Goal: Find specific page/section: Find specific page/section

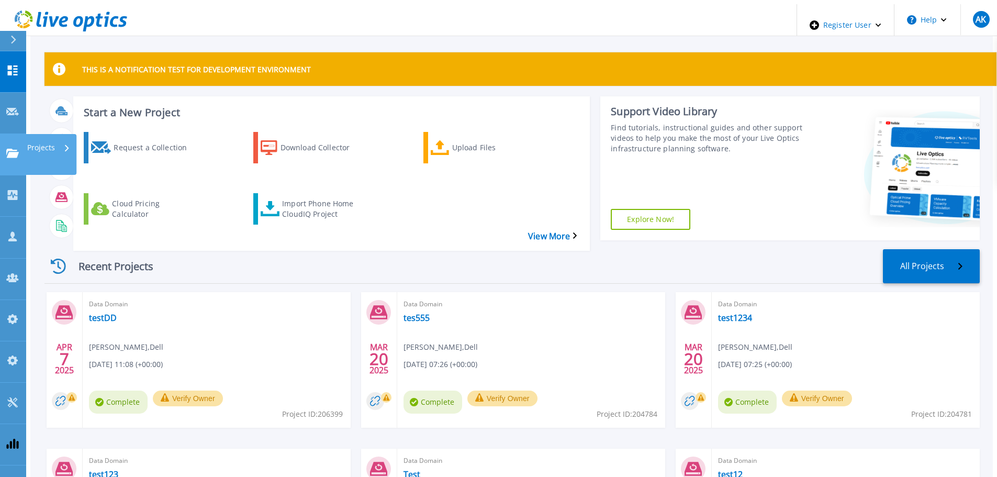
click at [43, 134] on p "Projects" at bounding box center [41, 147] width 28 height 27
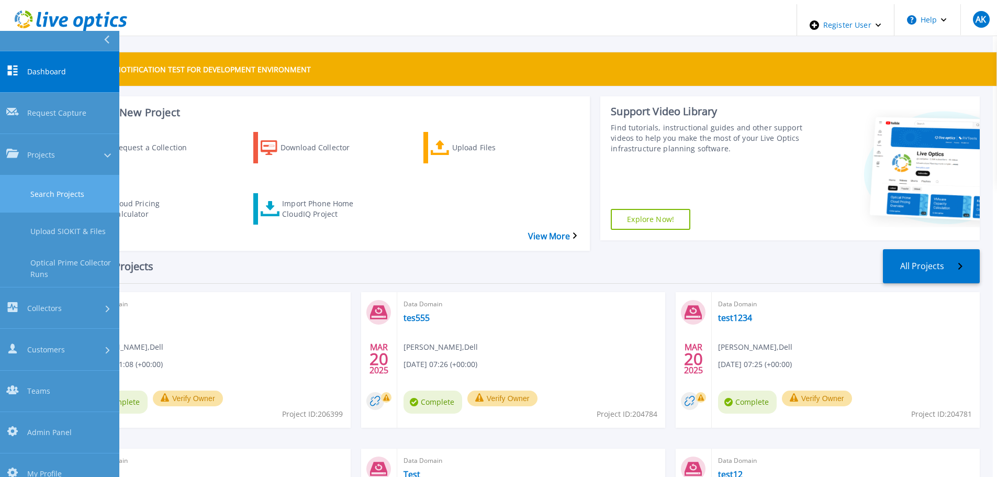
click at [74, 175] on link "Search Projects" at bounding box center [59, 193] width 119 height 37
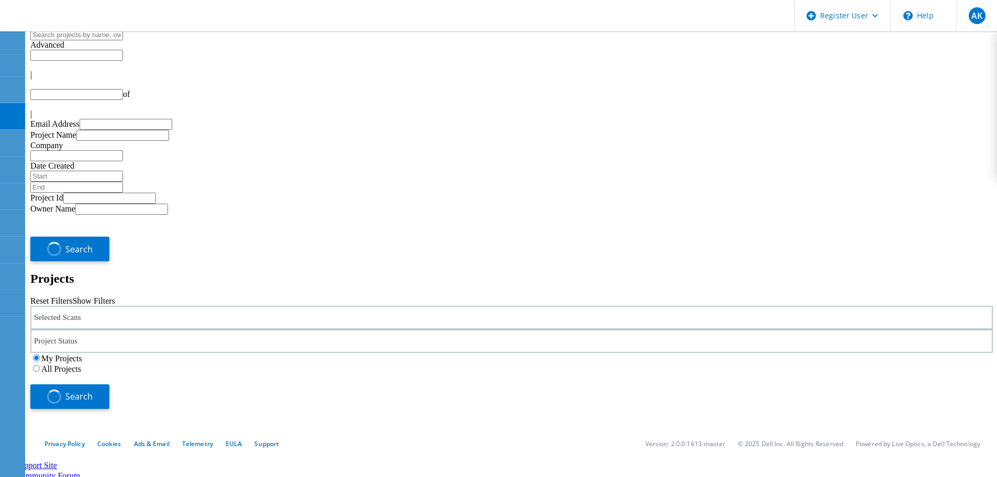
type input "1"
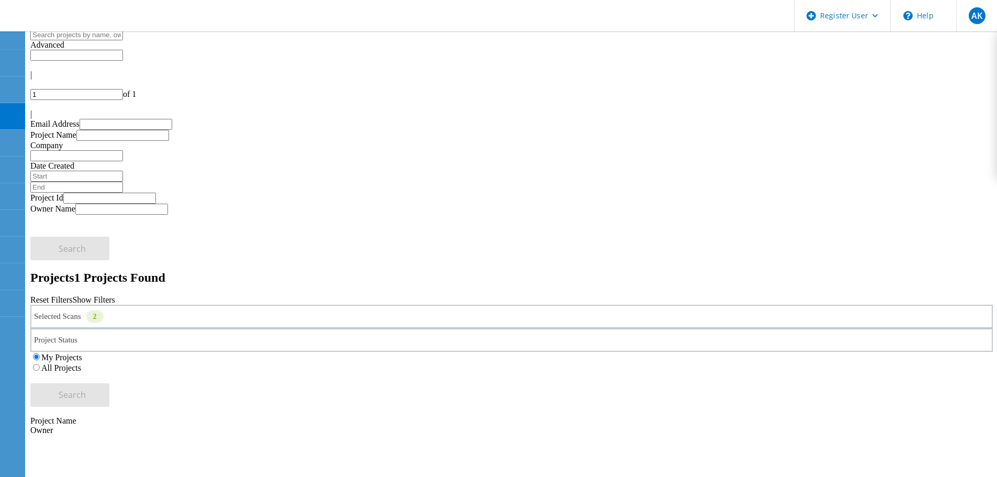
click at [656, 362] on div "All Projects" at bounding box center [511, 367] width 963 height 10
click at [81, 363] on label "All Projects" at bounding box center [61, 367] width 40 height 9
click at [40, 364] on input "All Projects" at bounding box center [36, 367] width 7 height 7
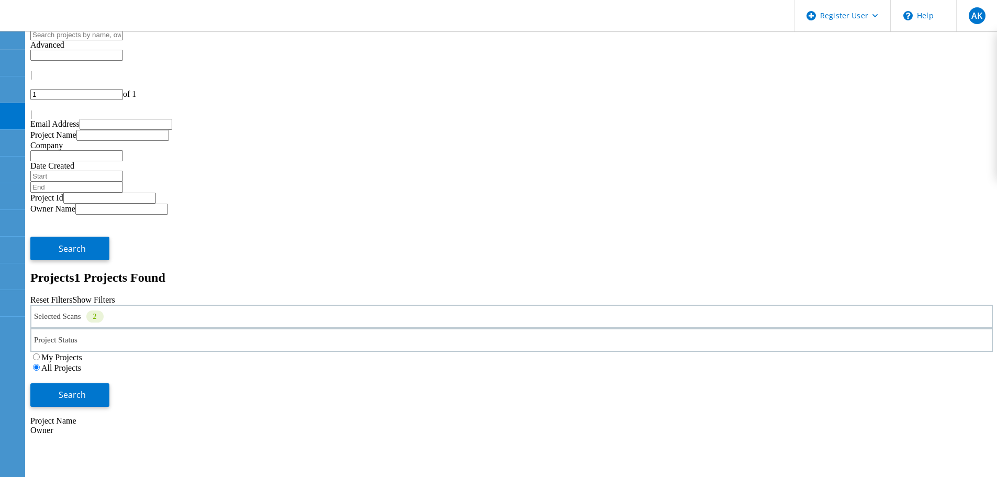
click at [104, 310] on div "2" at bounding box center [94, 316] width 17 height 12
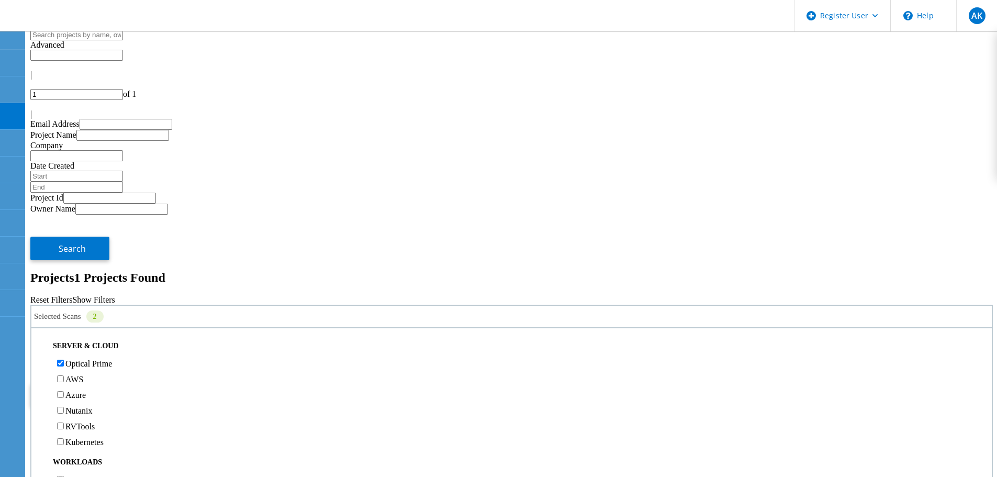
click at [86, 389] on span "Search" at bounding box center [72, 395] width 27 height 12
